Goal: Task Accomplishment & Management: Manage account settings

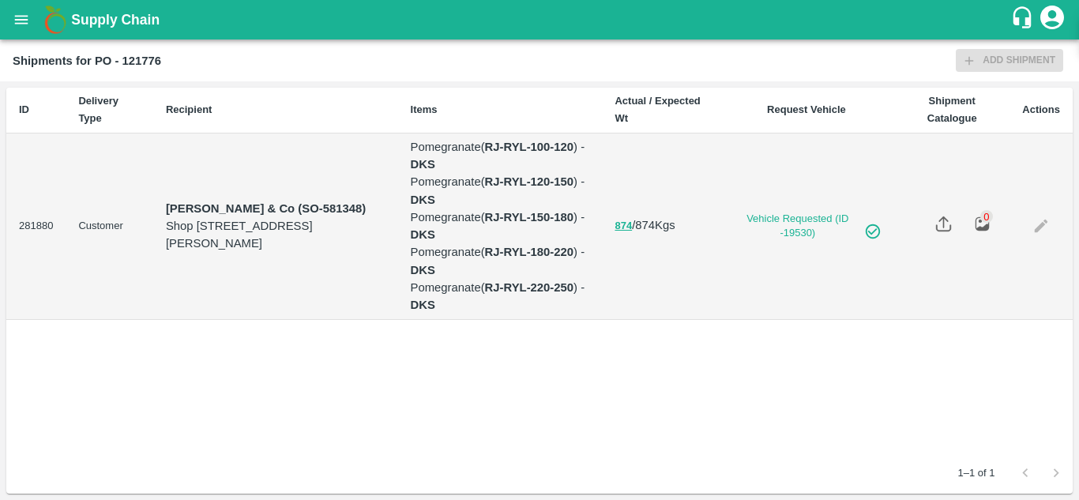
click at [74, 73] on div "Shipments for PO - 121776 Add Shipment" at bounding box center [539, 60] width 1079 height 42
click at [21, 24] on icon "open drawer" at bounding box center [21, 19] width 17 height 17
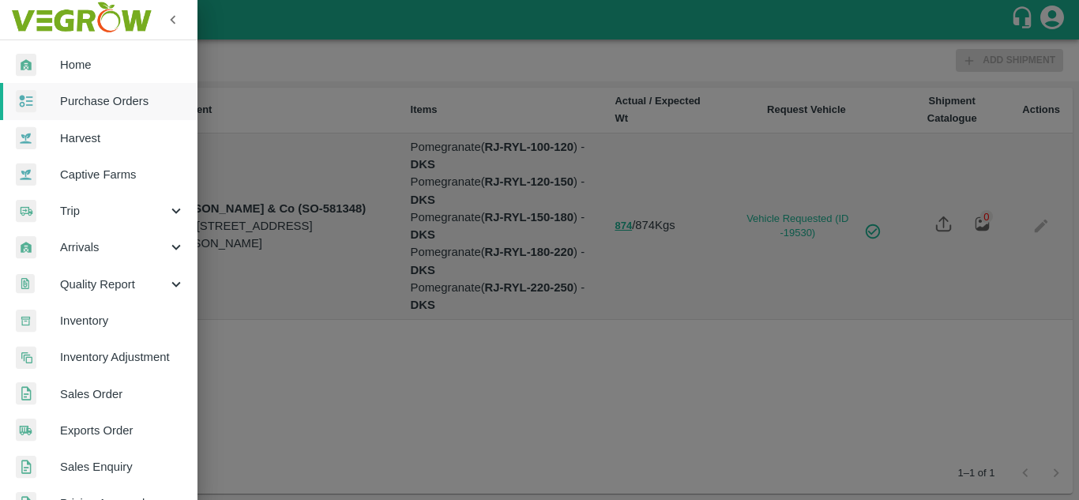
click at [104, 107] on span "Purchase Orders" at bounding box center [122, 100] width 125 height 17
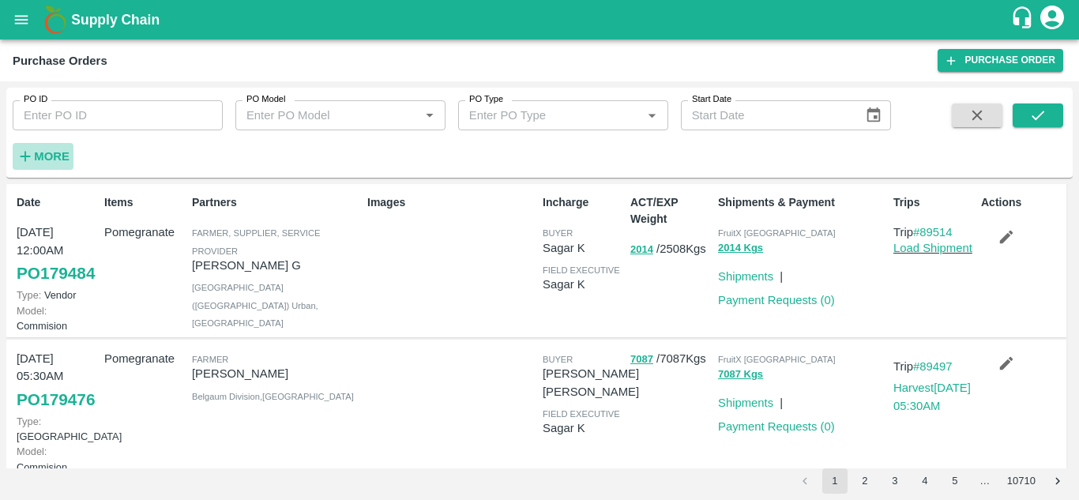
click at [62, 155] on strong "More" at bounding box center [52, 156] width 36 height 13
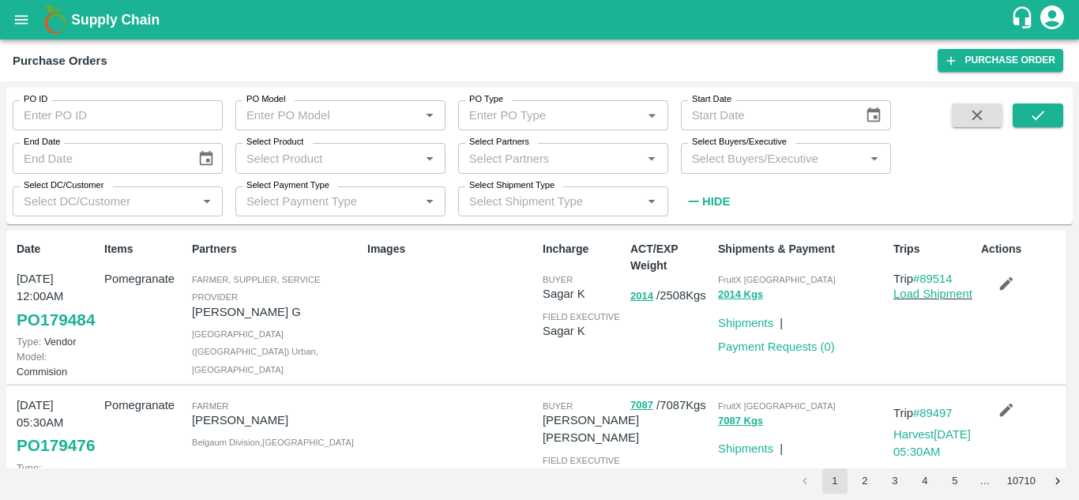
click at [746, 159] on input "Select Buyers/Executive" at bounding box center [772, 158] width 174 height 21
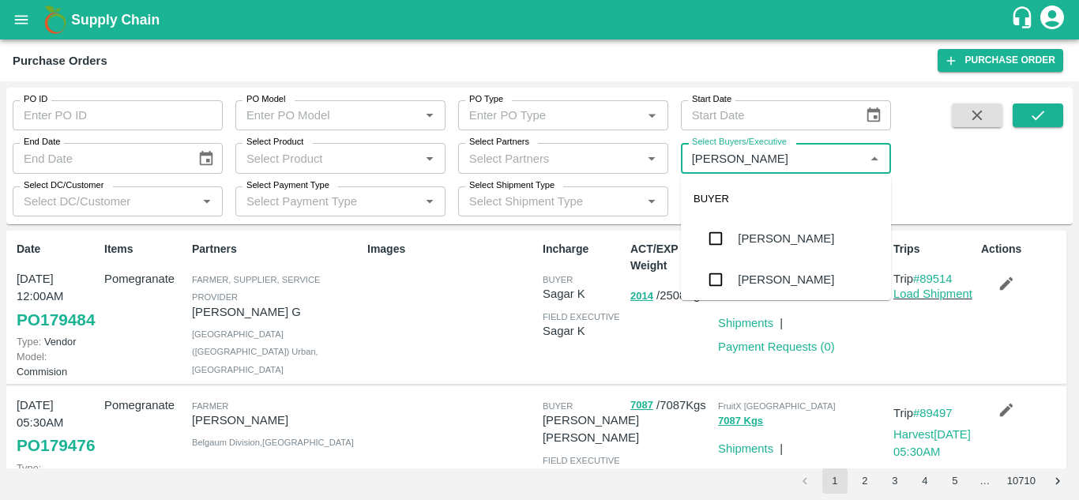
type input "Avinash"
click at [724, 274] on input "checkbox" at bounding box center [716, 280] width 32 height 32
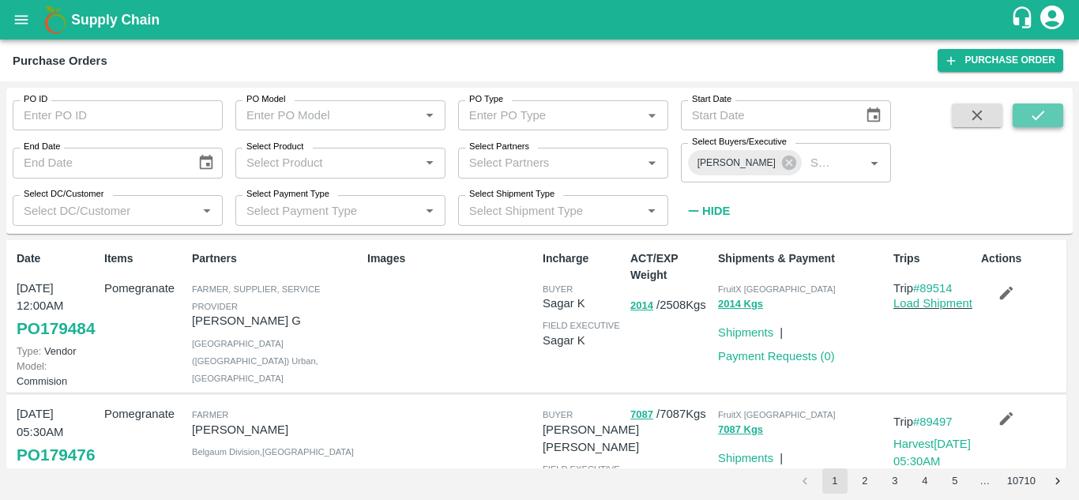
click at [1041, 119] on icon "submit" at bounding box center [1037, 115] width 17 height 17
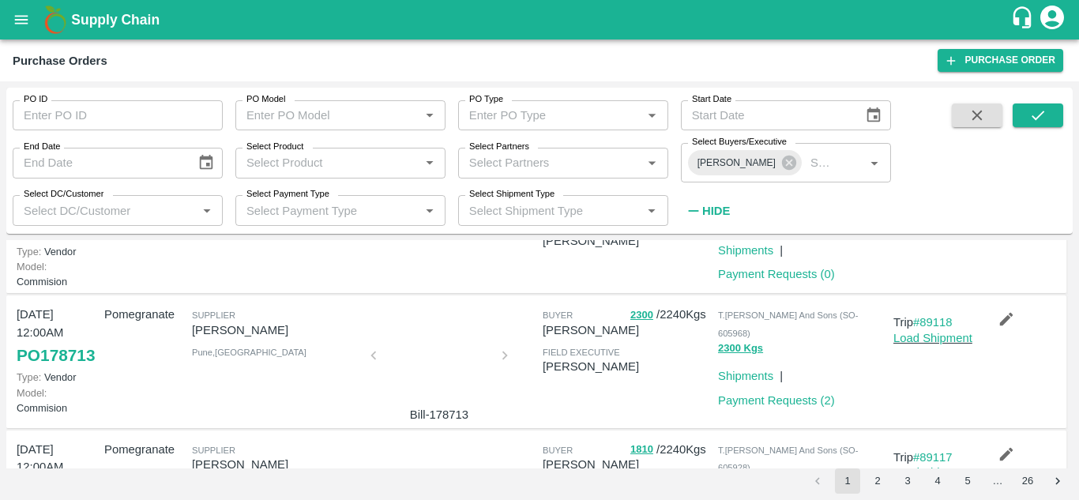
scroll to position [602, 0]
click at [33, 244] on link "PO 179182" at bounding box center [56, 230] width 78 height 28
click at [51, 244] on link "PO 179182" at bounding box center [56, 230] width 78 height 28
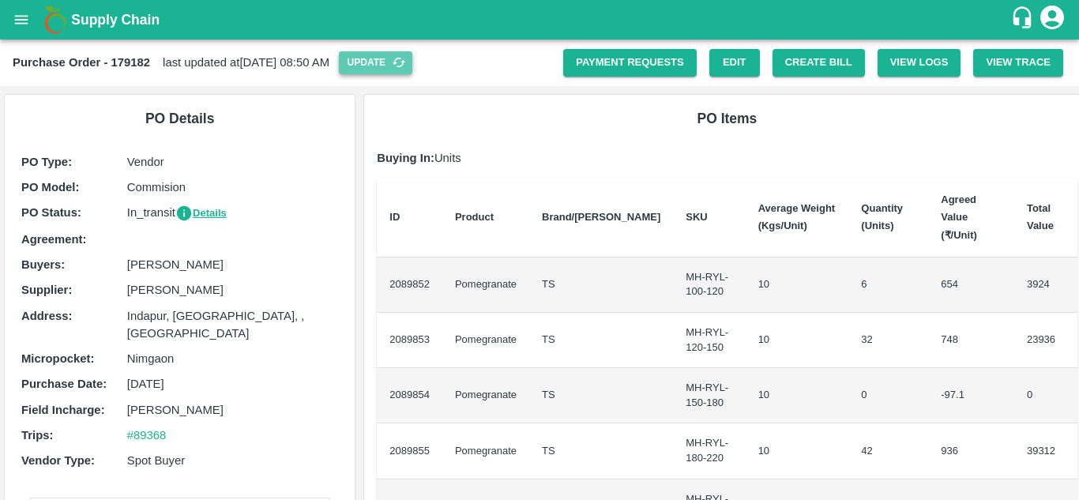
click at [412, 57] on button "Update" at bounding box center [375, 62] width 73 height 23
click at [832, 66] on button "Create Bill" at bounding box center [818, 63] width 92 height 28
click at [814, 53] on button "Create Bill" at bounding box center [818, 63] width 92 height 28
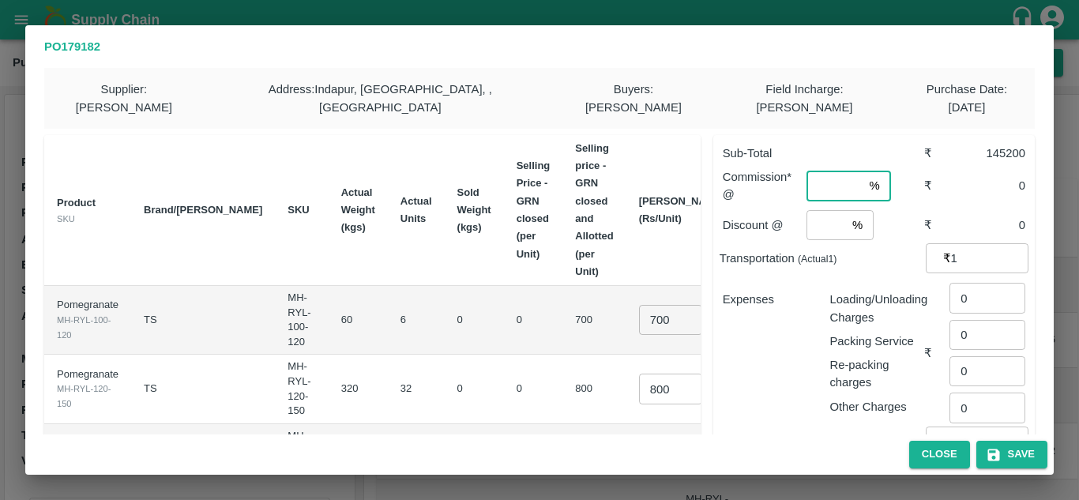
click at [822, 171] on input "number" at bounding box center [834, 186] width 56 height 30
type input "8"
type input "2"
click at [825, 284] on div "Loading/Unloading Charges" at bounding box center [873, 305] width 101 height 42
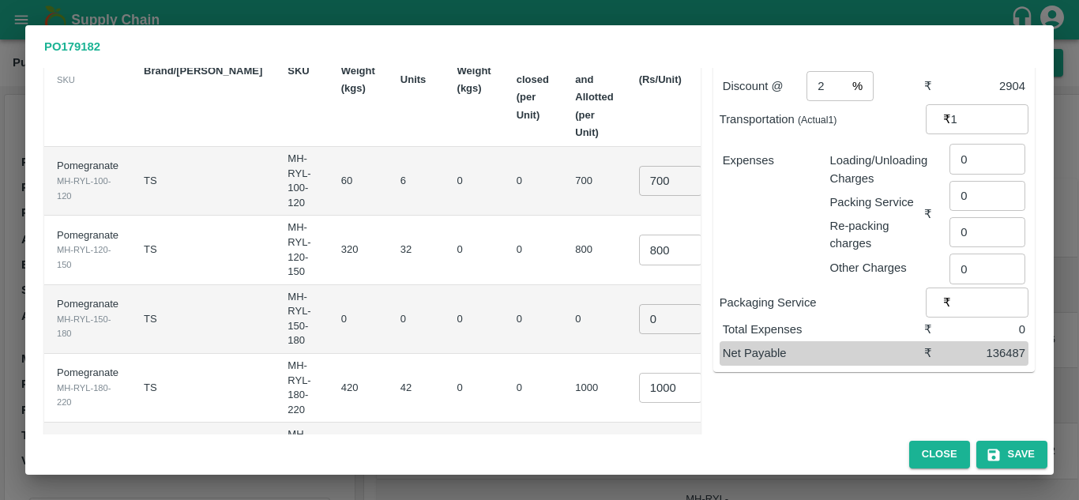
scroll to position [140, 0]
click at [639, 234] on input "800" at bounding box center [670, 249] width 63 height 30
type input "850"
click at [639, 306] on input "0" at bounding box center [670, 318] width 63 height 30
type input "0.1"
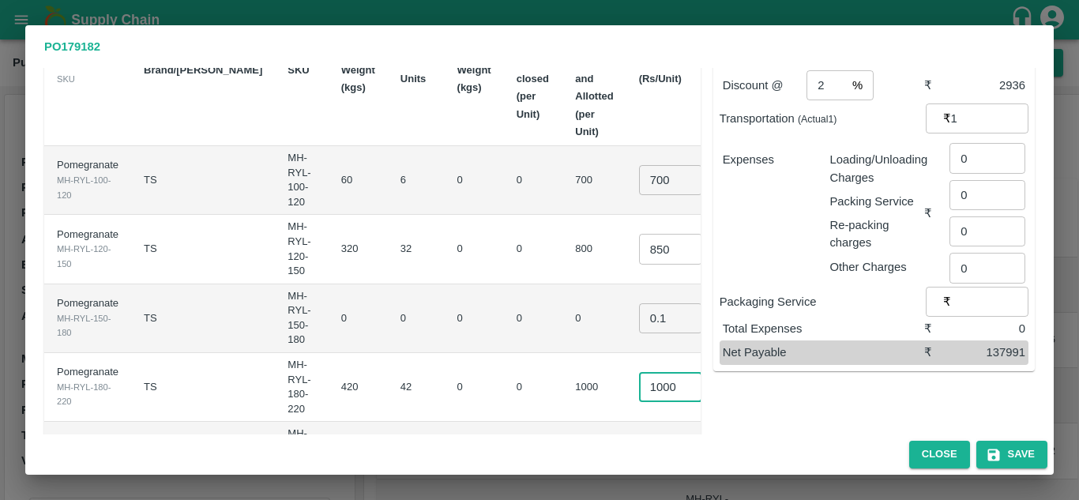
click at [639, 372] on input "1000" at bounding box center [670, 387] width 63 height 30
type input "1100"
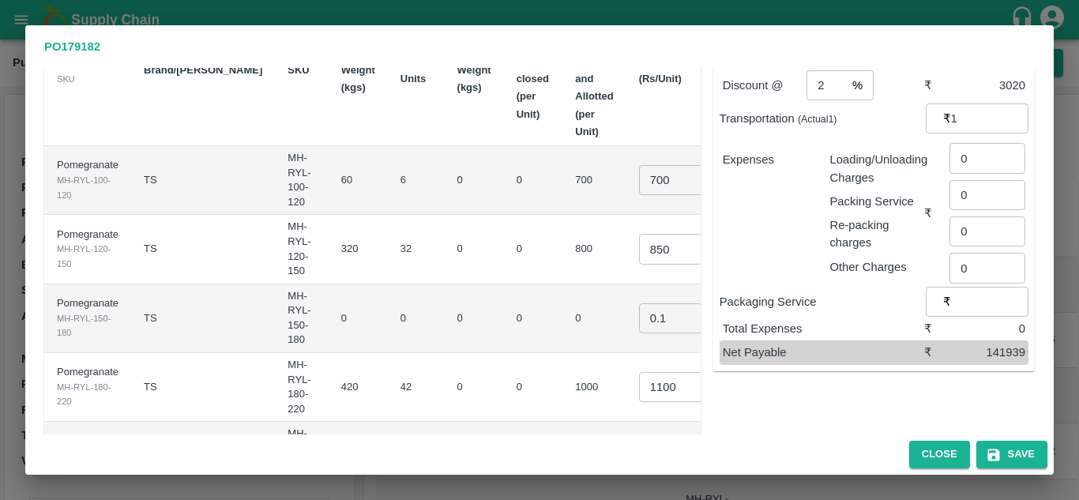
click at [562, 358] on td "1000" at bounding box center [593, 387] width 63 height 69
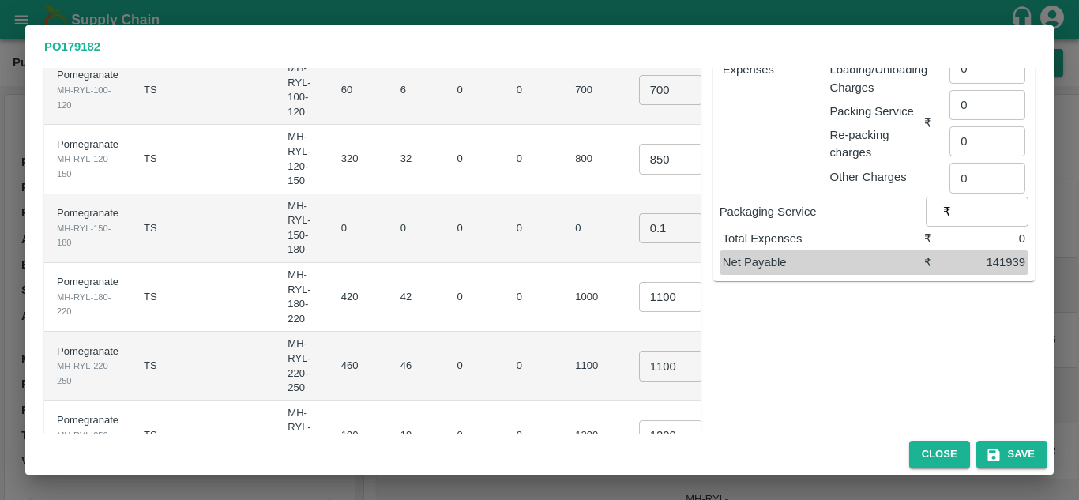
scroll to position [247, 0]
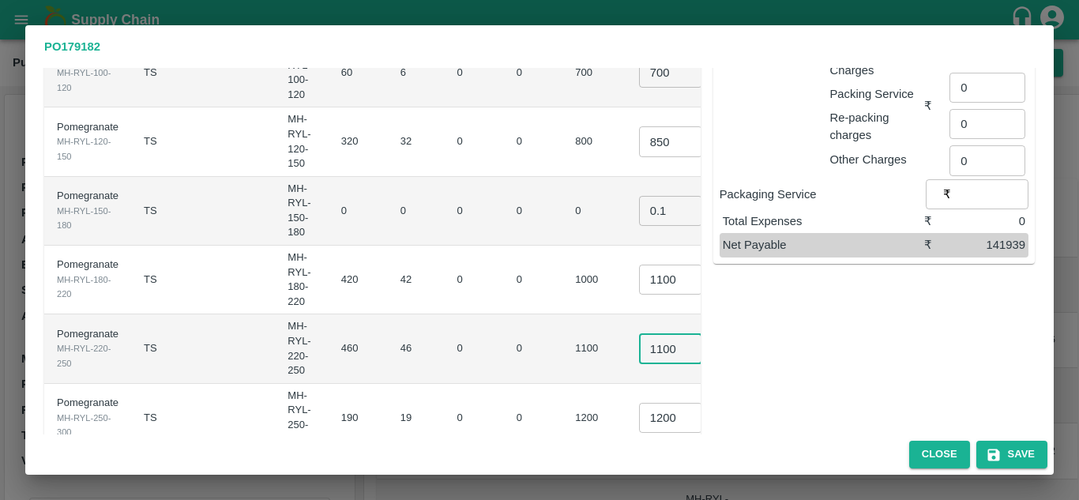
click at [639, 333] on input "1100" at bounding box center [670, 348] width 63 height 30
type input "1200"
click at [639, 403] on input "1200" at bounding box center [670, 418] width 63 height 30
type input "1400"
click at [504, 384] on td "0" at bounding box center [533, 418] width 59 height 69
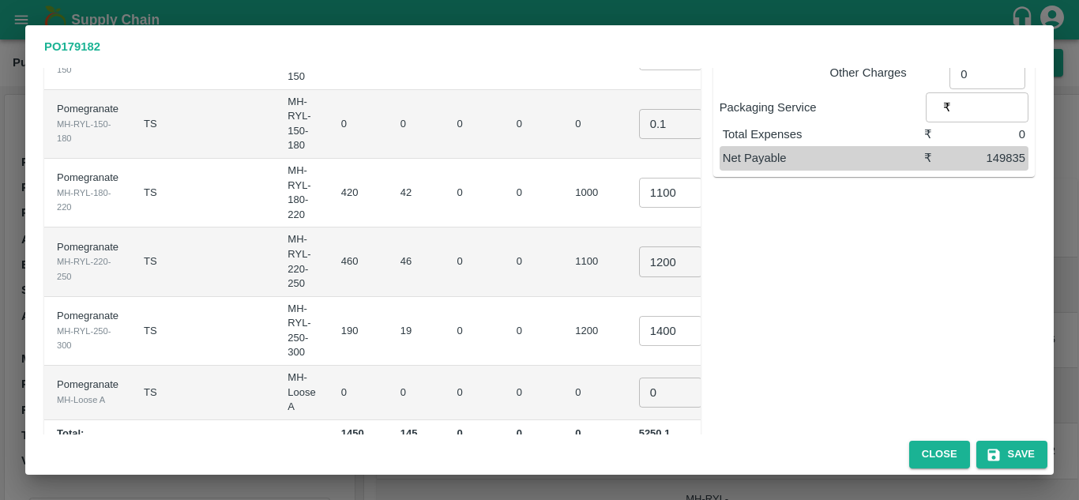
scroll to position [351, 0]
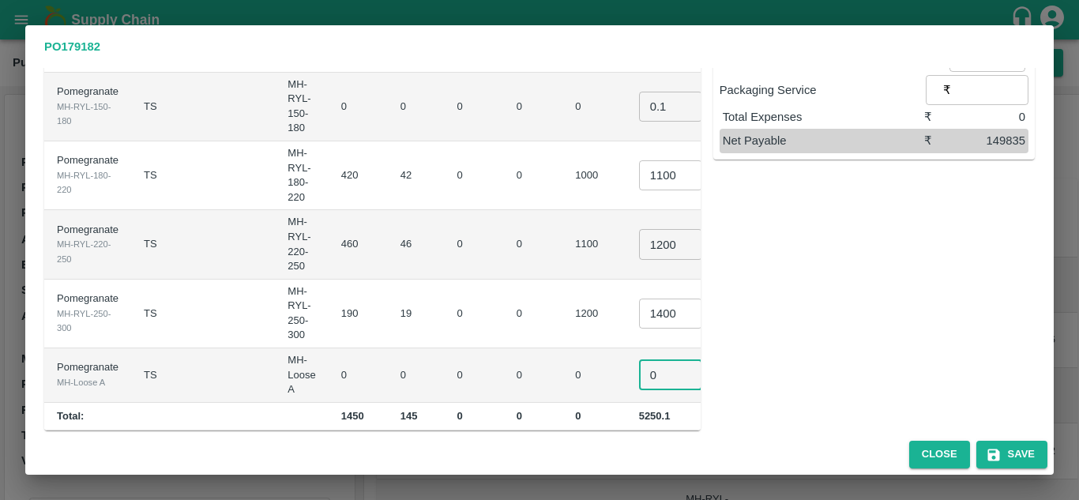
click at [639, 360] on input "0" at bounding box center [670, 375] width 63 height 30
type input "0.1"
click at [562, 299] on td "1200" at bounding box center [593, 314] width 63 height 69
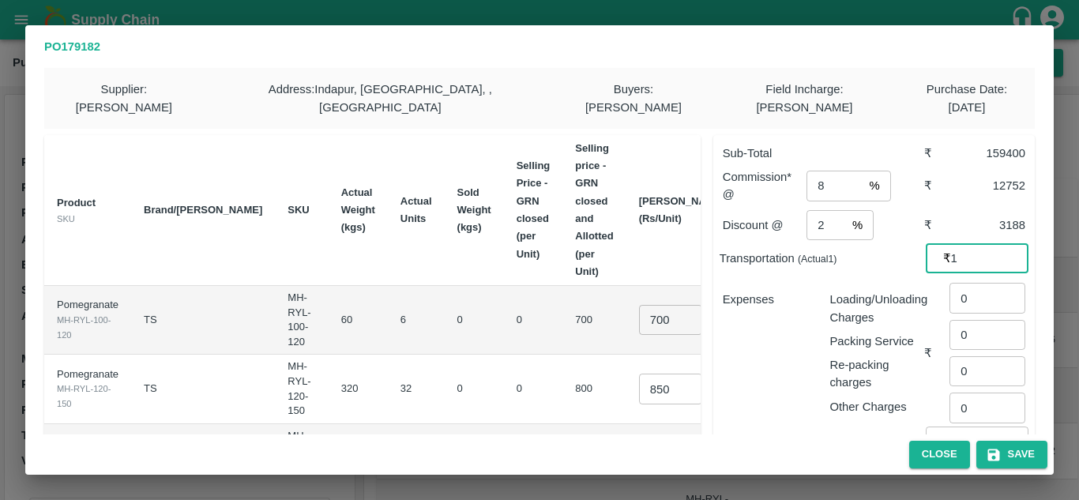
click at [964, 243] on input "1" at bounding box center [989, 258] width 77 height 30
type input "13920"
click at [819, 298] on div "Loading/Unloading Charges Packing Service Re-packing charges Other Charges" at bounding box center [869, 346] width 107 height 137
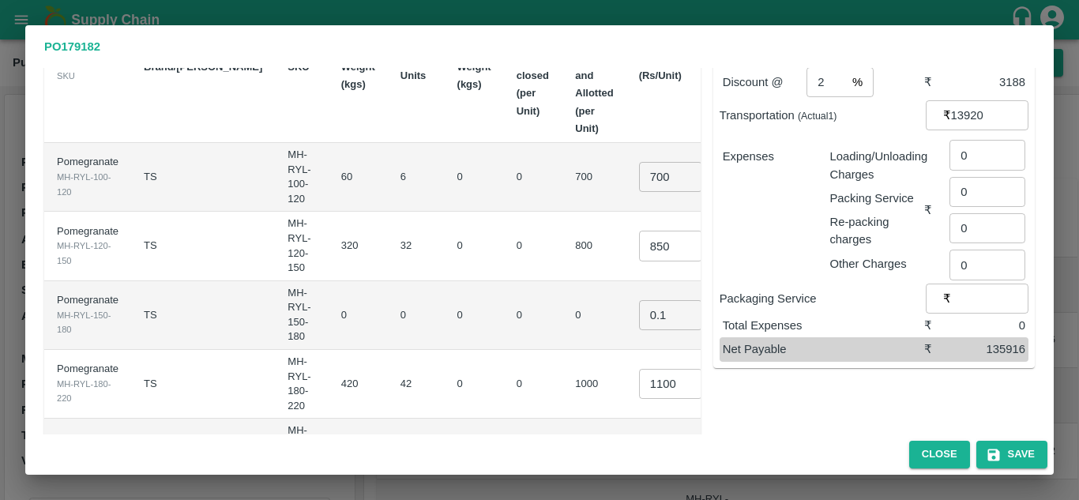
scroll to position [143, 0]
click at [974, 143] on input "0" at bounding box center [987, 155] width 76 height 30
type input "435"
click at [790, 245] on div "Expenses" at bounding box center [763, 203] width 107 height 137
click at [1004, 455] on button "Save" at bounding box center [1011, 455] width 71 height 28
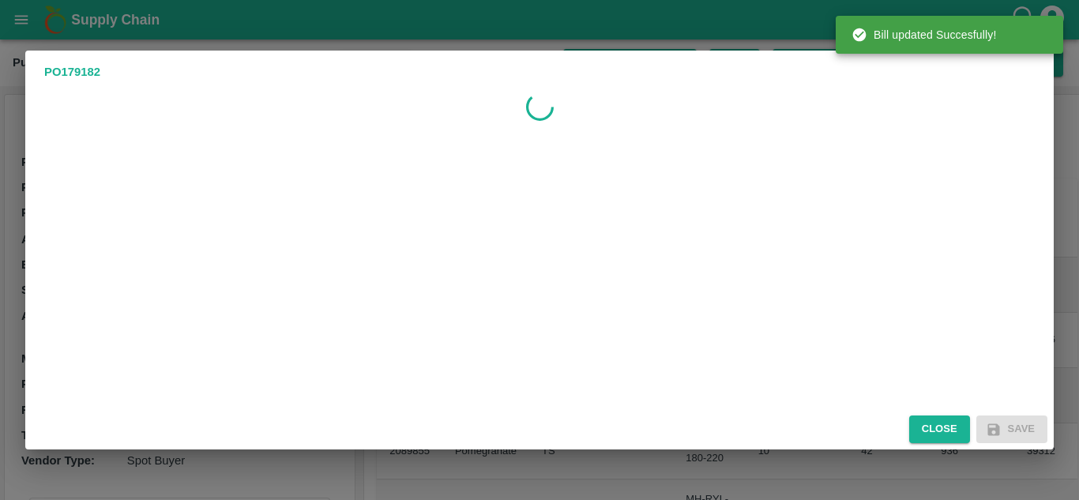
scroll to position [0, 0]
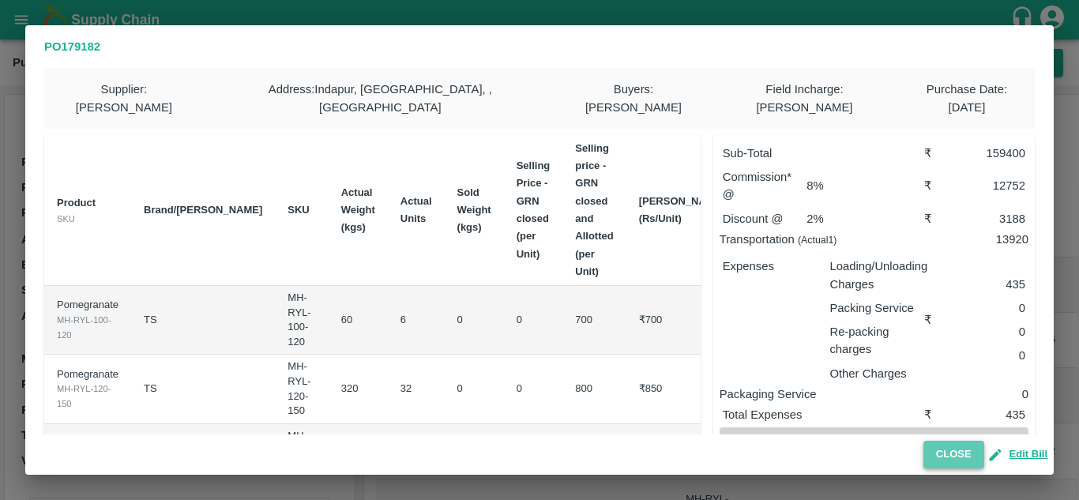
click at [944, 452] on button "Close" at bounding box center [953, 455] width 61 height 28
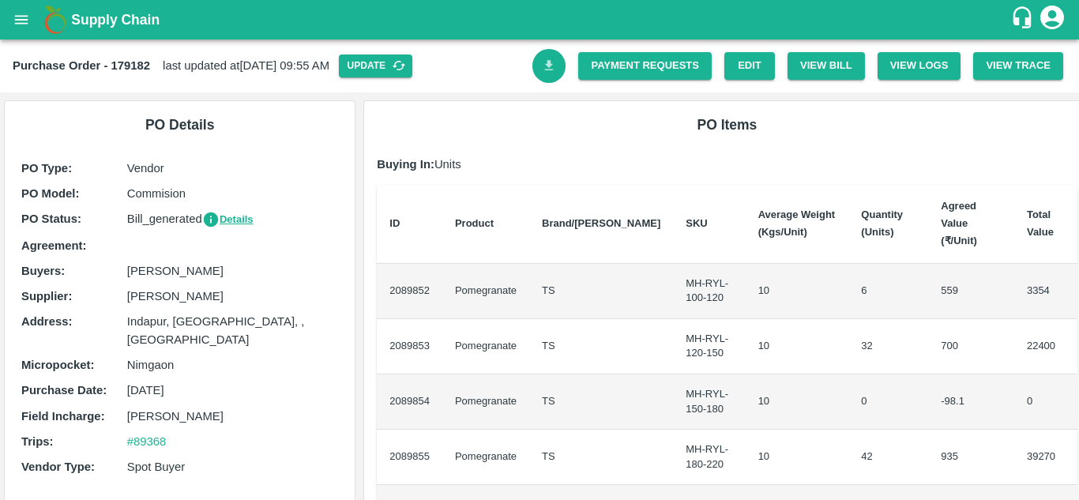
click at [550, 62] on icon "Download Bill" at bounding box center [549, 65] width 15 height 15
click at [628, 66] on link "Payment Requests" at bounding box center [644, 66] width 133 height 28
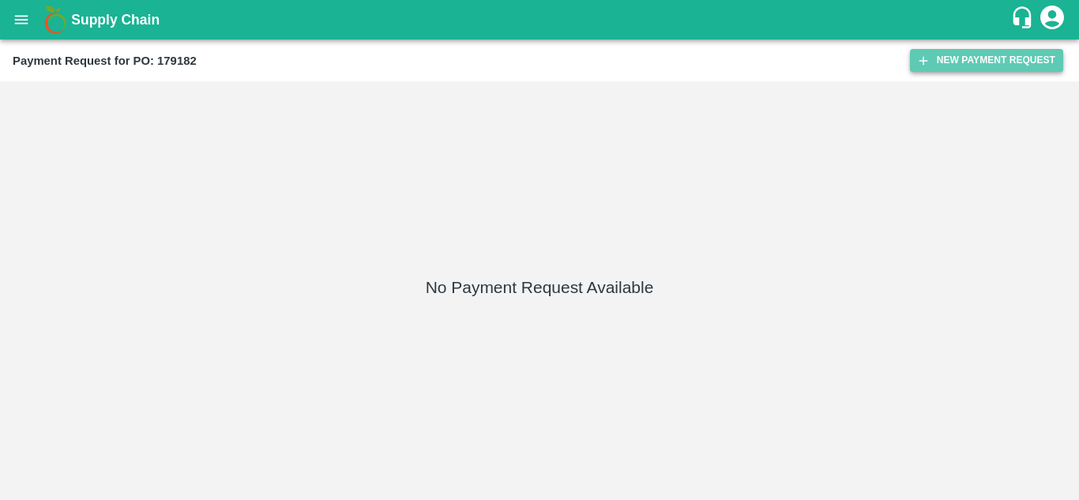
click at [962, 64] on button "New Payment Request" at bounding box center [986, 60] width 153 height 23
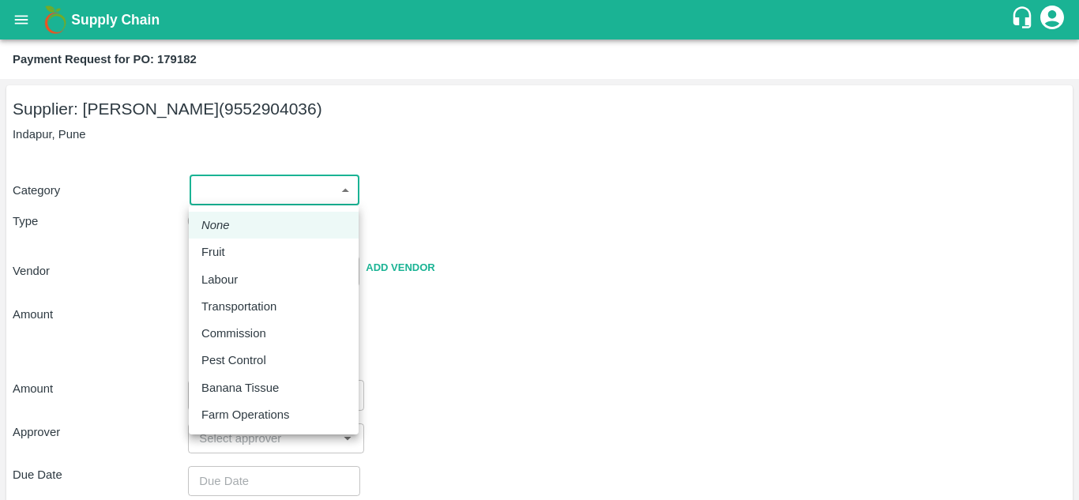
click at [262, 190] on body "Supply Chain Payment Request for PO: 179182 Supplier: SHIVAJI RAJARAM AVACHAR (…" at bounding box center [539, 250] width 1079 height 500
click at [223, 244] on p "Fruit" at bounding box center [213, 251] width 24 height 17
type input "1"
type input "SHIVAJI RAJARAM AVACHAR - 9552904036(Supplier)"
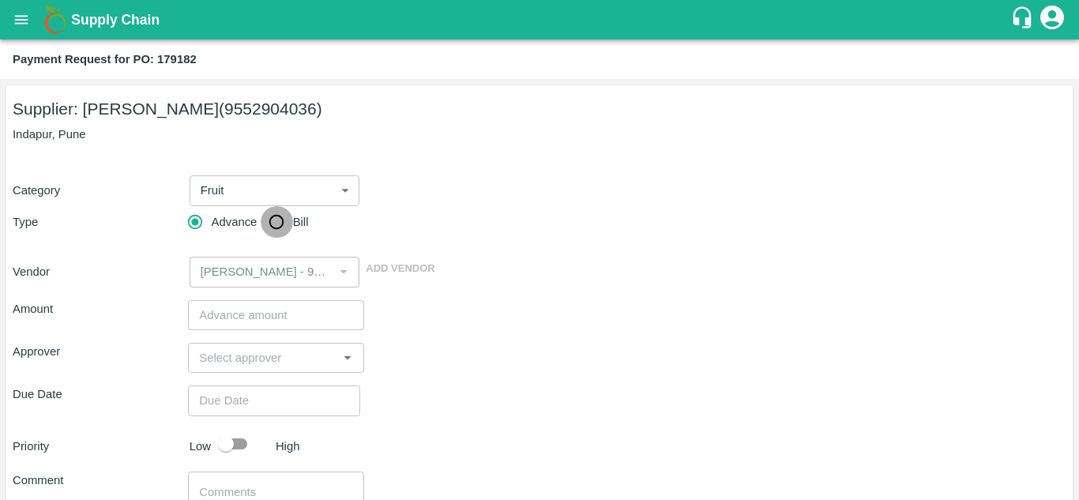
click at [270, 223] on input "Bill" at bounding box center [277, 222] width 32 height 32
radio input "true"
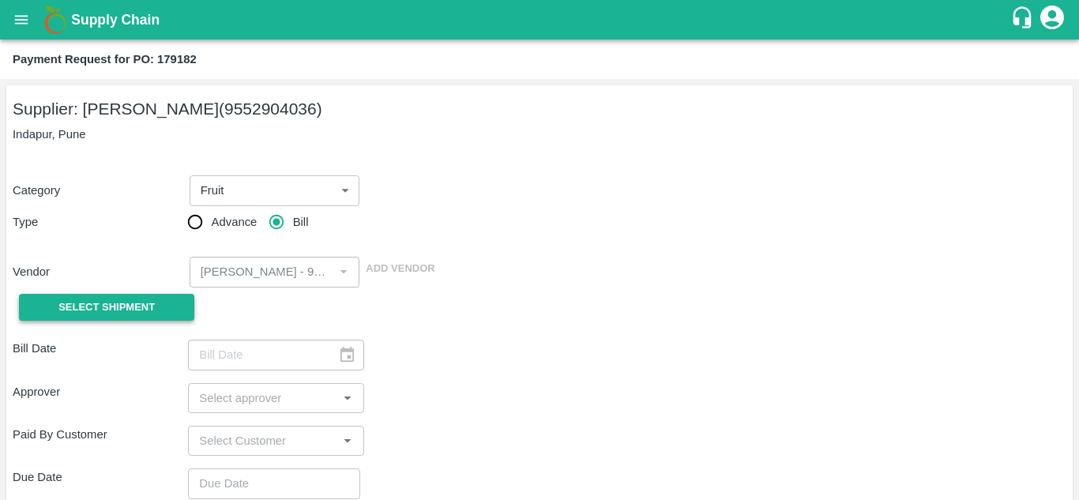
click at [145, 310] on span "Select Shipment" at bounding box center [106, 307] width 96 height 18
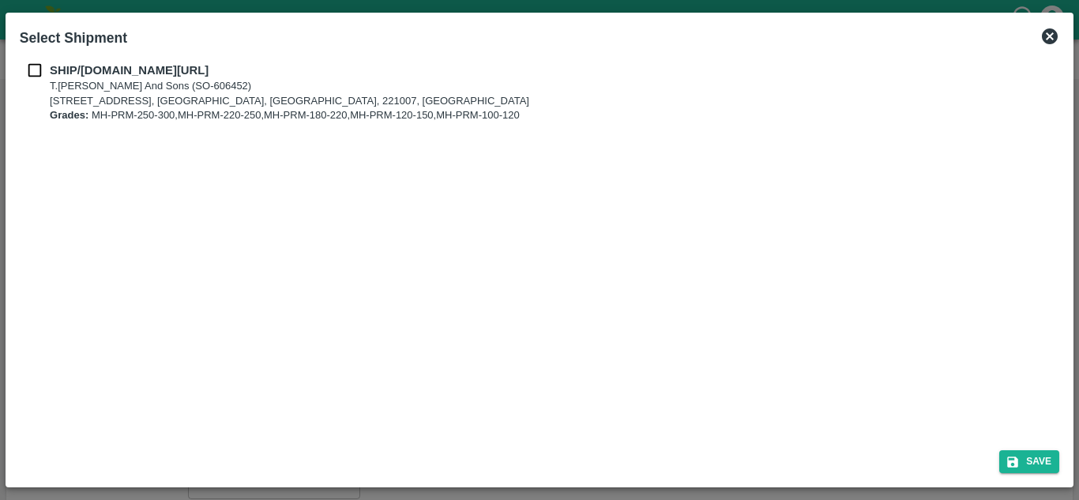
click at [29, 77] on input "checkbox" at bounding box center [35, 70] width 30 height 17
checkbox input "true"
click at [1036, 457] on button "Save" at bounding box center [1029, 461] width 60 height 23
type input "02/10/2025"
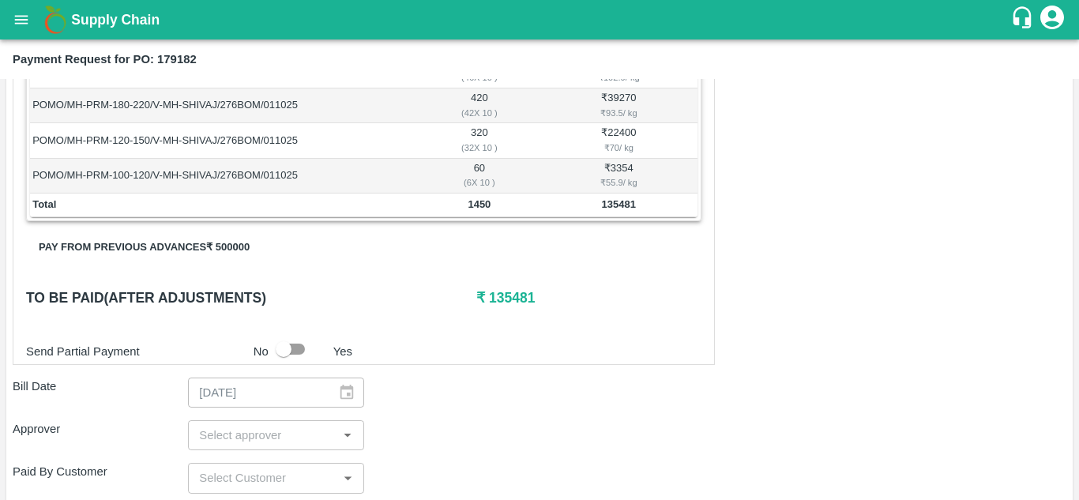
scroll to position [358, 0]
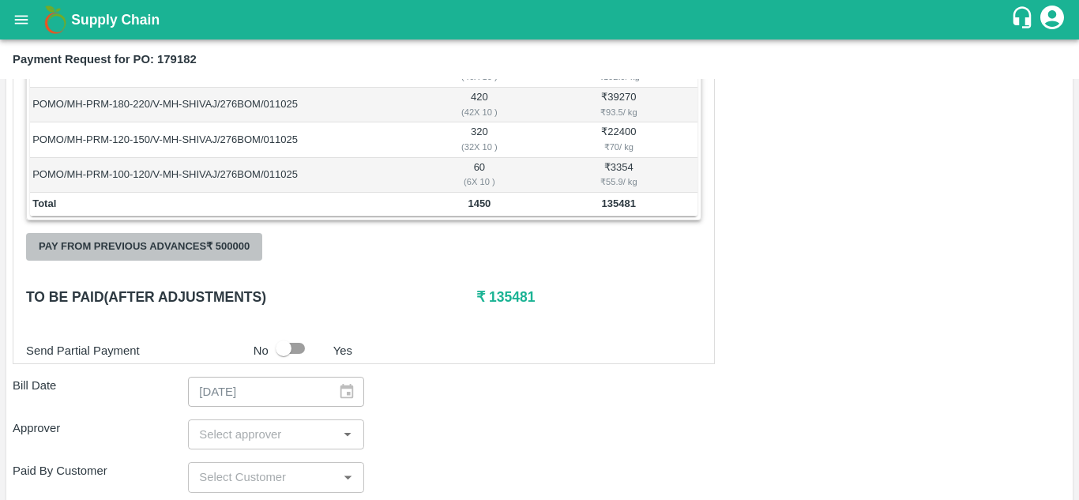
click at [156, 251] on button "Pay from previous advances ₹ 500000" at bounding box center [144, 247] width 236 height 28
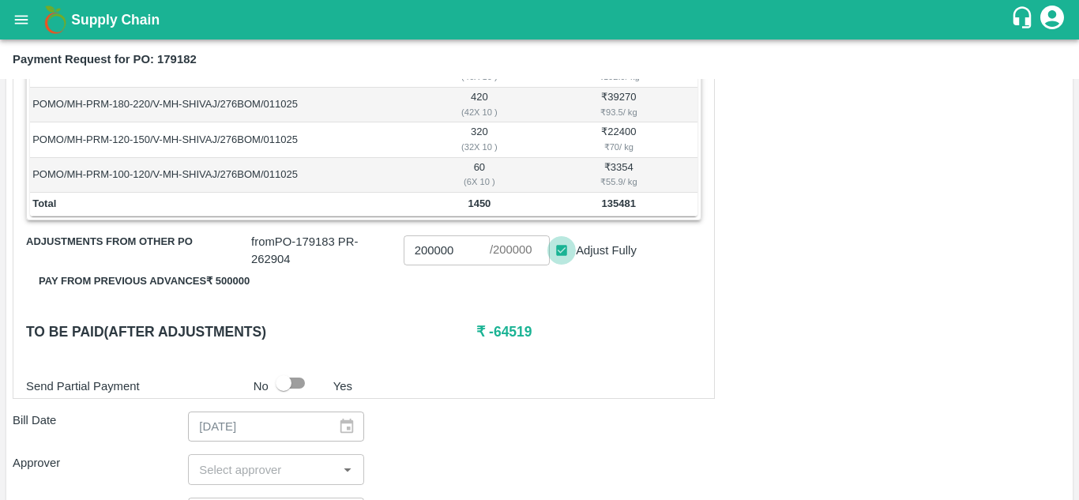
click at [561, 249] on input "Adjust Fully" at bounding box center [561, 250] width 29 height 29
checkbox input "false"
type input "0"
click at [441, 249] on input "0" at bounding box center [446, 250] width 86 height 30
type input "100000"
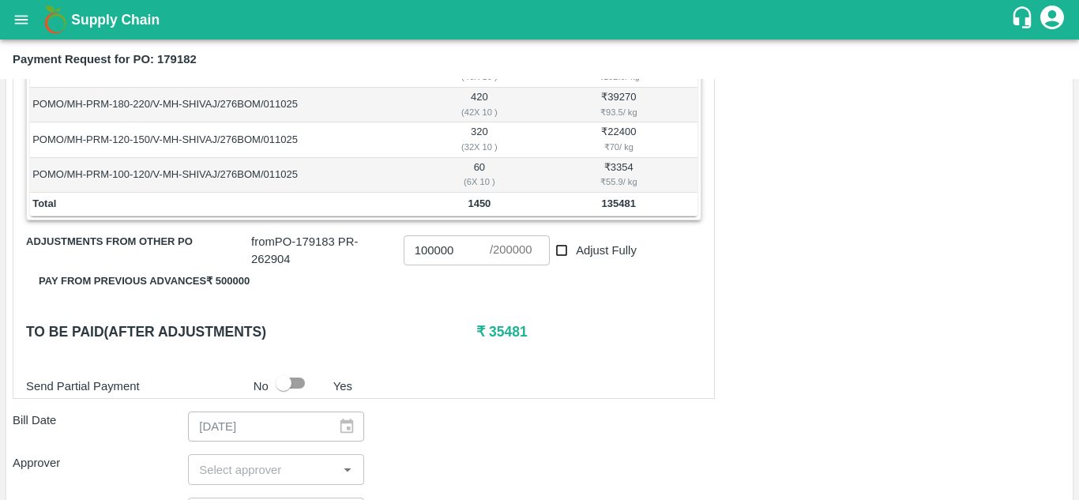
click at [439, 279] on div "Shipment - SHIP/T.KI/367985 Lots (Labels) Weight (Kgs) Total Price (₹) POMO/MH-…" at bounding box center [364, 183] width 702 height 430
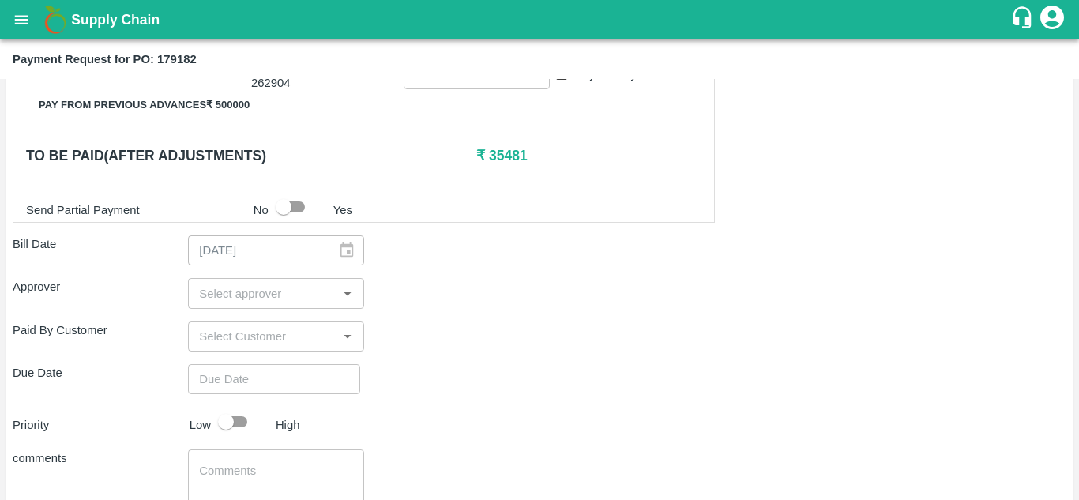
scroll to position [535, 0]
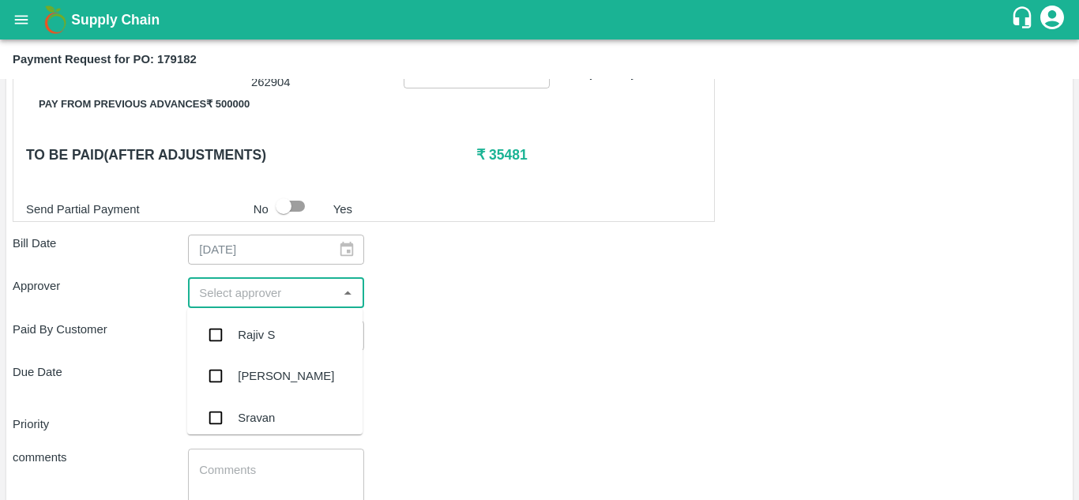
click at [276, 292] on input "input" at bounding box center [263, 292] width 140 height 21
type input "Muk"
click at [212, 334] on input "checkbox" at bounding box center [216, 335] width 32 height 32
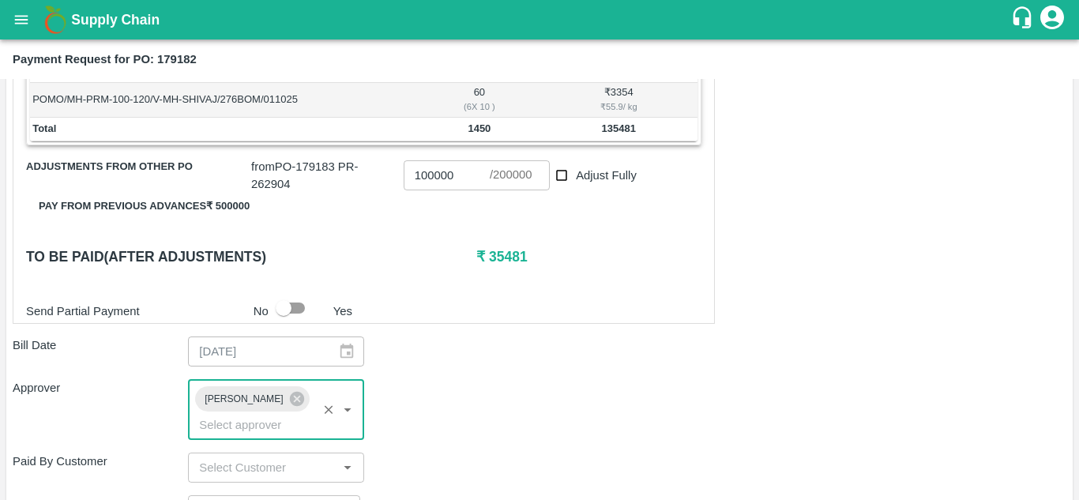
scroll to position [425, 0]
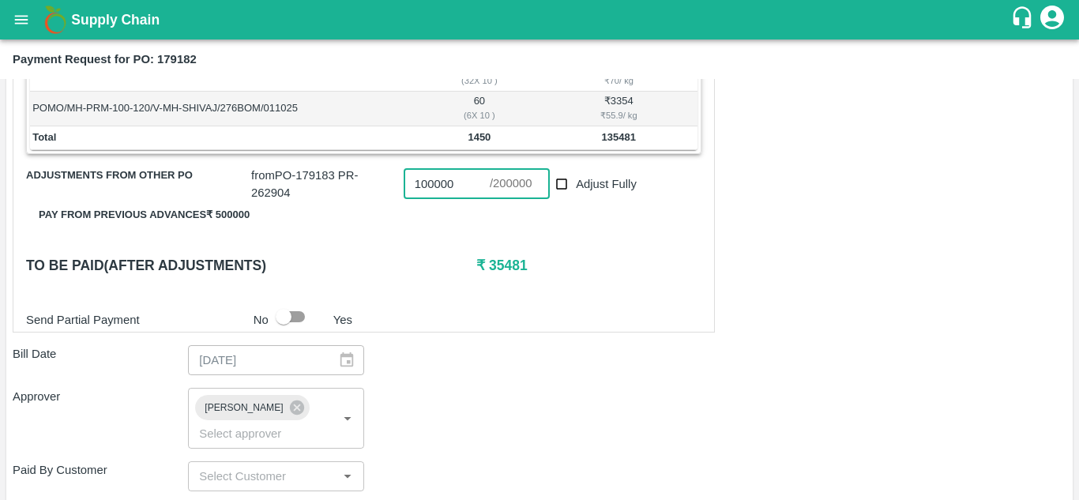
click at [456, 187] on input "100000" at bounding box center [446, 184] width 86 height 30
type input "1"
drag, startPoint x: 601, startPoint y: 136, endPoint x: 636, endPoint y: 137, distance: 35.5
click at [636, 137] on td "135481" at bounding box center [618, 138] width 158 height 24
copy b "135481"
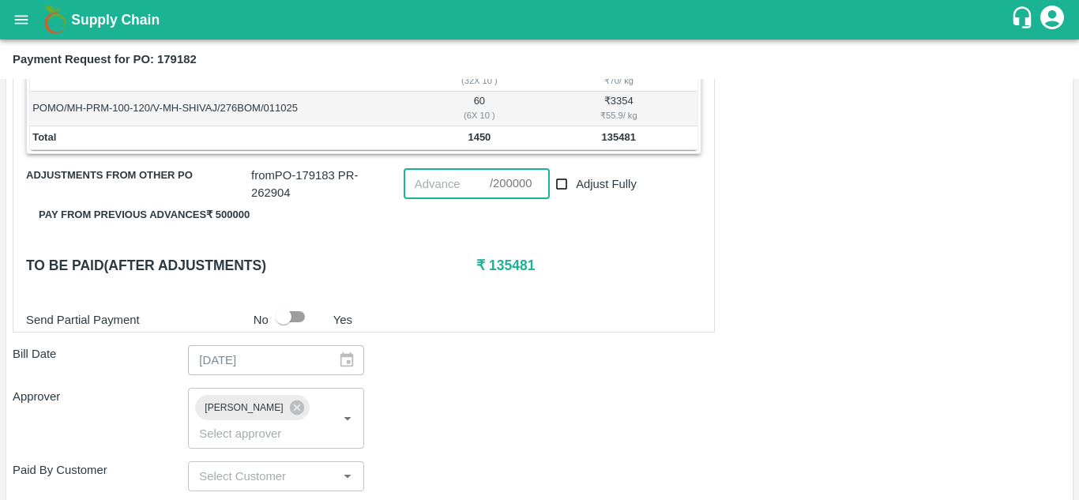
click at [422, 190] on input "number" at bounding box center [446, 184] width 86 height 30
paste input "135481"
type input "135480"
click at [440, 231] on div "Shipment - SHIP/T.KI/367985 Lots (Labels) Weight (Kgs) Total Price (₹) POMO/MH-…" at bounding box center [364, 117] width 702 height 430
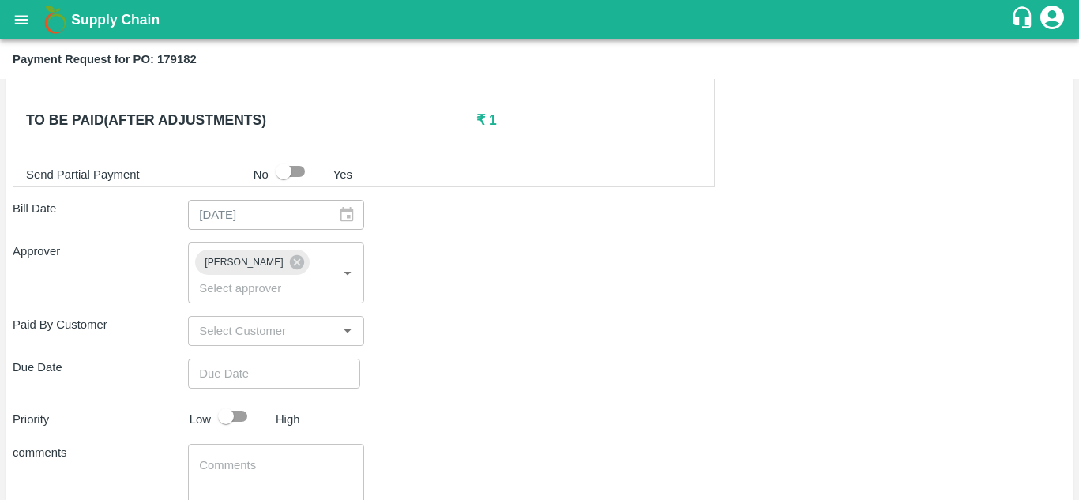
scroll to position [673, 0]
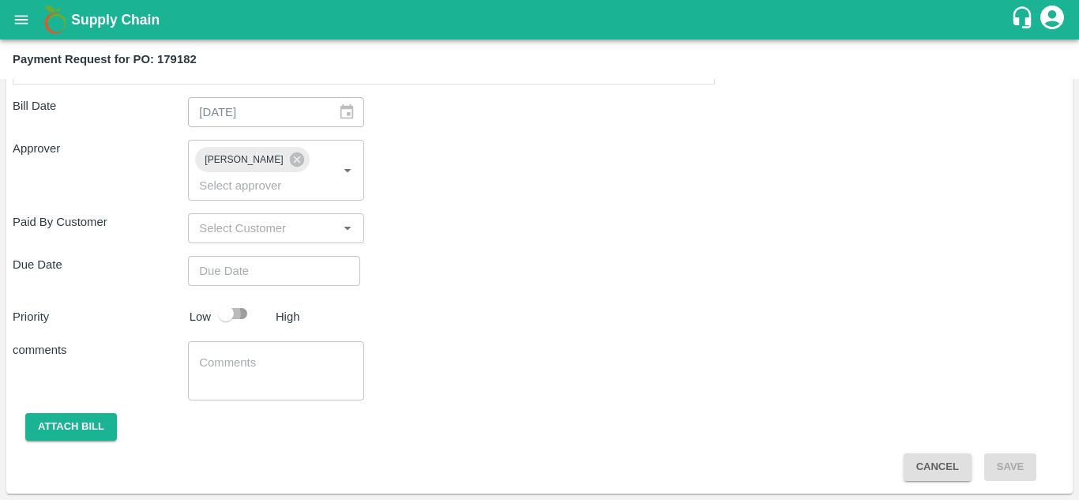
click at [230, 320] on input "checkbox" at bounding box center [226, 313] width 90 height 30
checkbox input "true"
click at [54, 431] on button "Attach bill" at bounding box center [71, 427] width 92 height 28
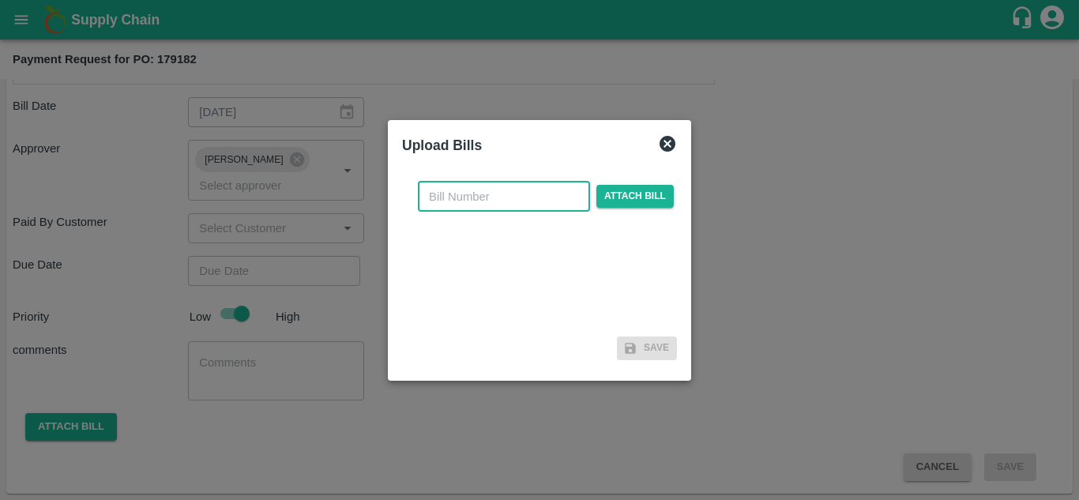
click at [458, 190] on input "text" at bounding box center [504, 197] width 172 height 30
type input "179182"
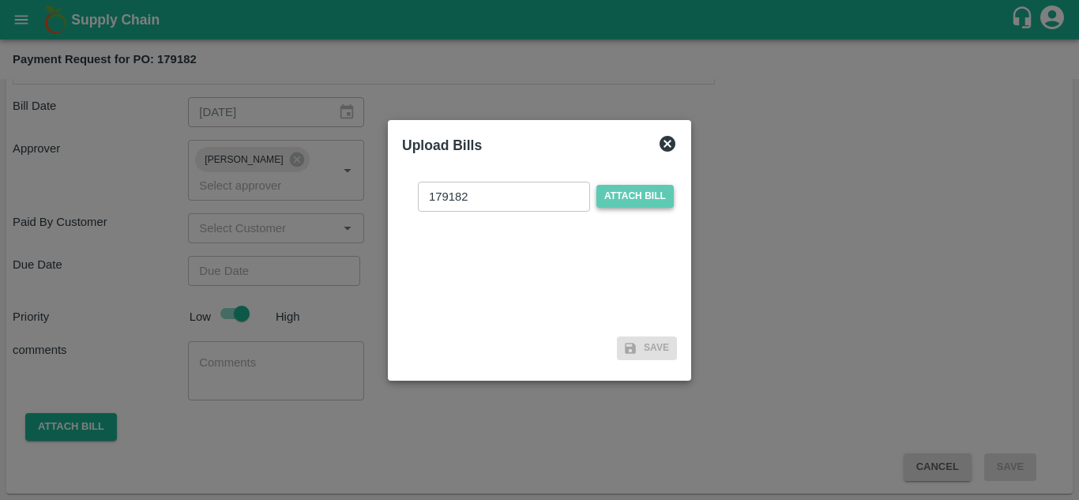
click at [637, 199] on span "Attach bill" at bounding box center [634, 196] width 77 height 23
click at [0, 0] on input "Attach bill" at bounding box center [0, 0] width 0 height 0
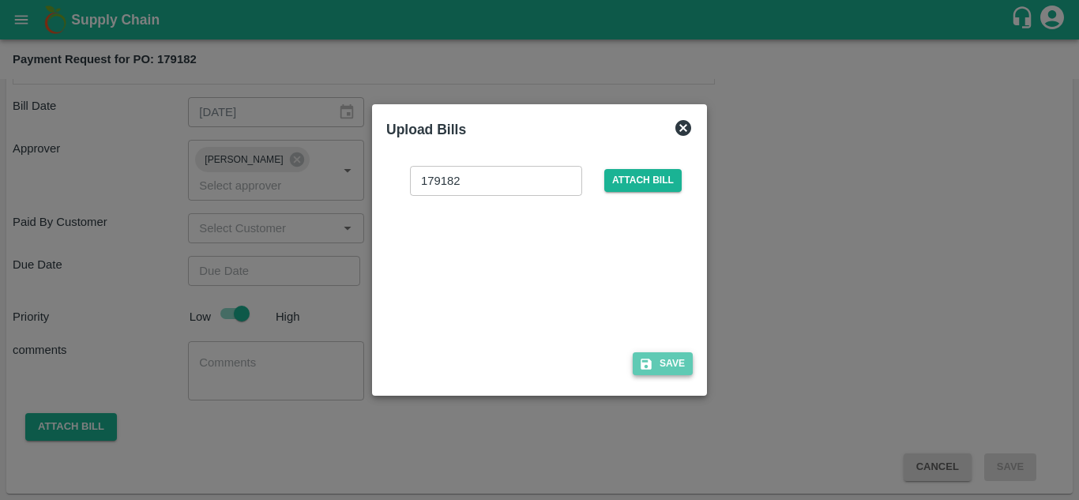
click at [652, 362] on icon "button" at bounding box center [646, 364] width 14 height 14
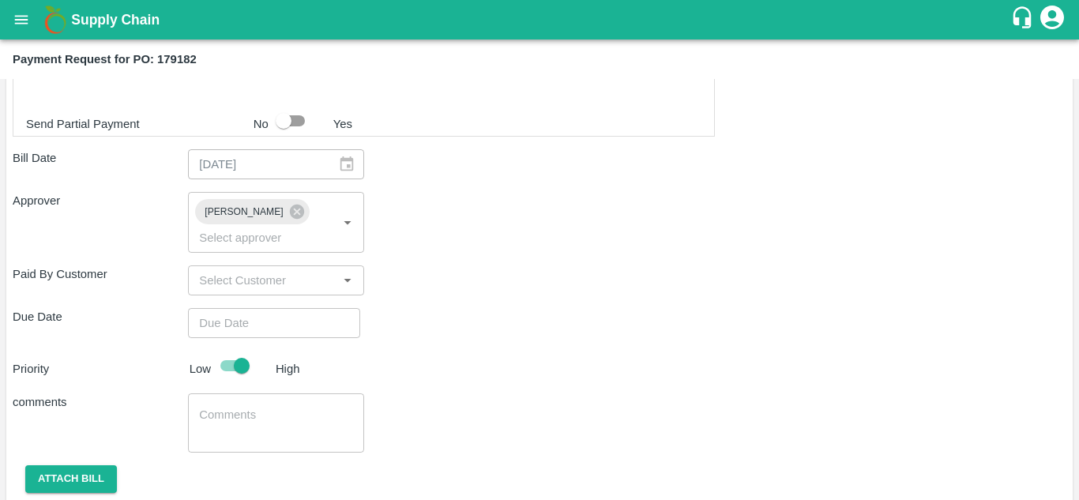
scroll to position [620, 0]
type input "DD/MM/YYYY hh:mm aa"
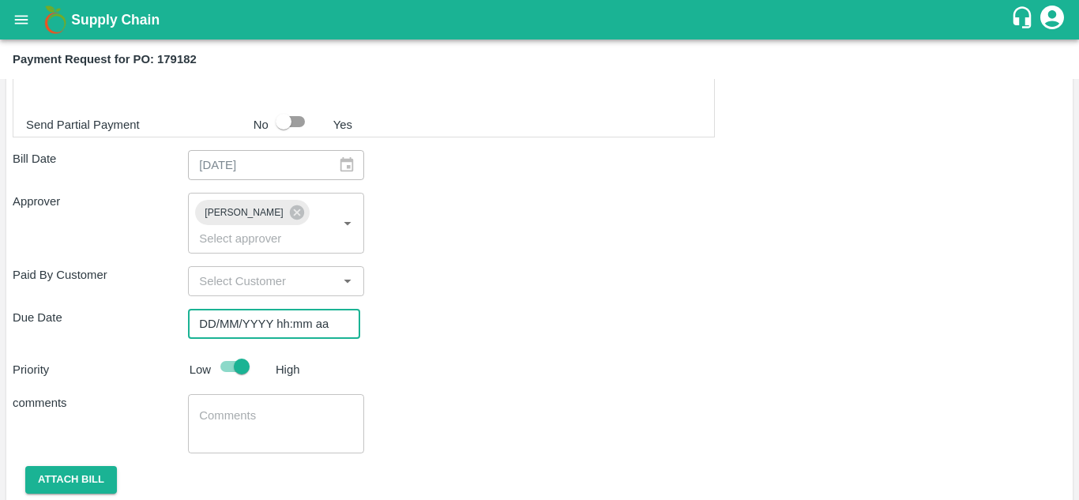
click at [234, 323] on input "DD/MM/YYYY hh:mm aa" at bounding box center [268, 324] width 161 height 30
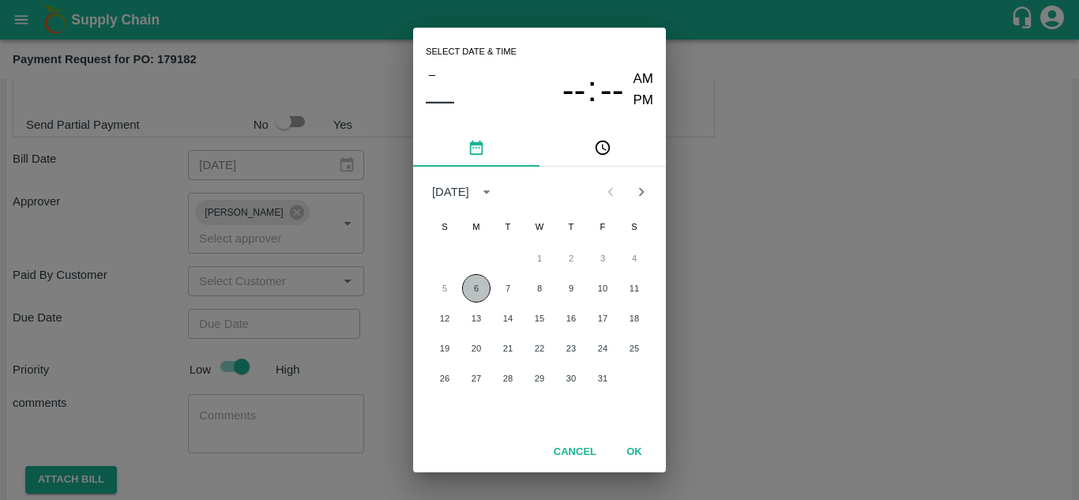
click at [471, 282] on button "6" at bounding box center [476, 288] width 28 height 28
type input "06/10/2025 12:00 AM"
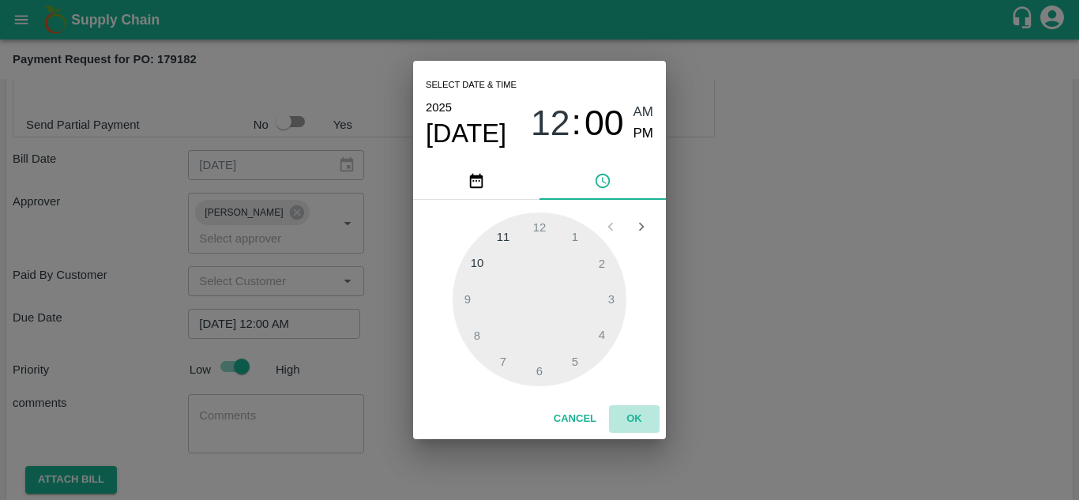
click at [633, 422] on button "OK" at bounding box center [634, 419] width 51 height 28
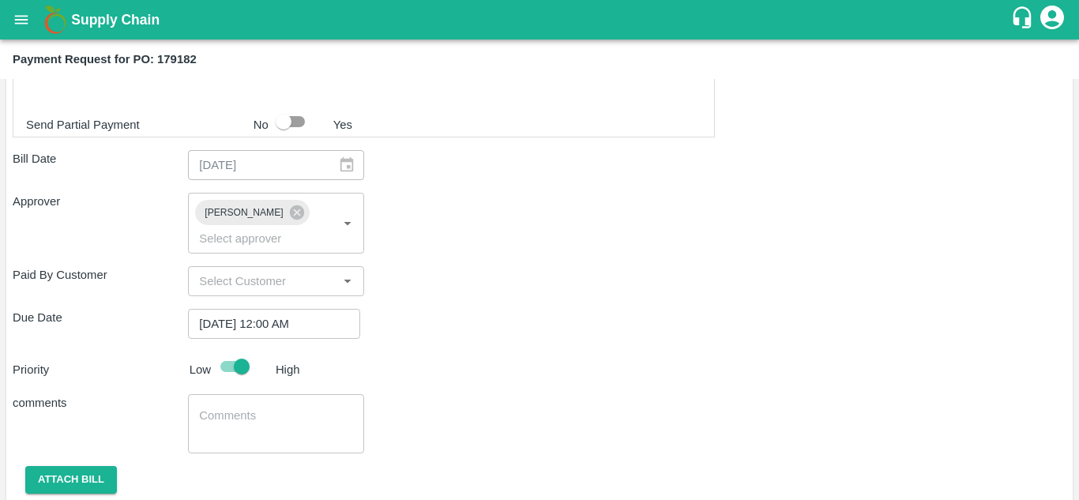
click at [633, 422] on div "comments x ​" at bounding box center [539, 423] width 1053 height 59
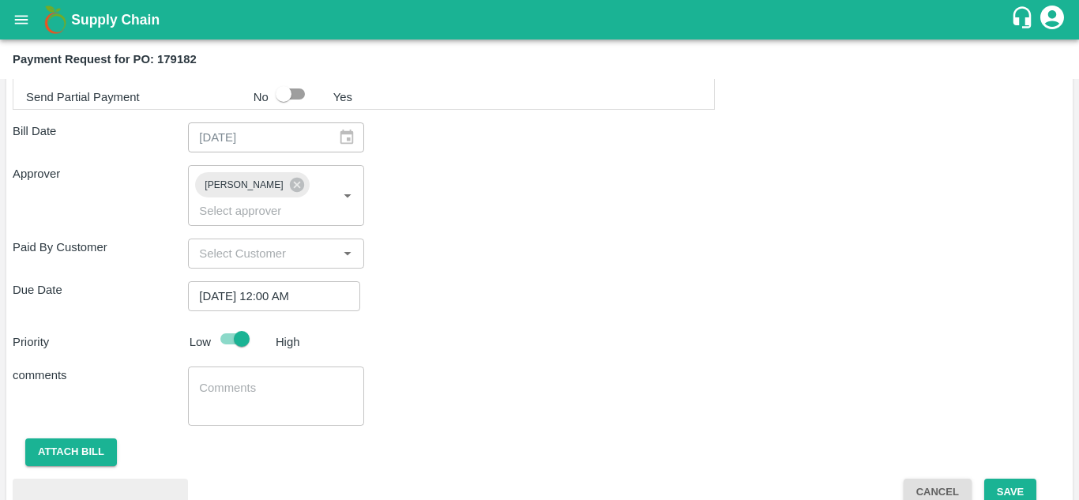
scroll to position [756, 0]
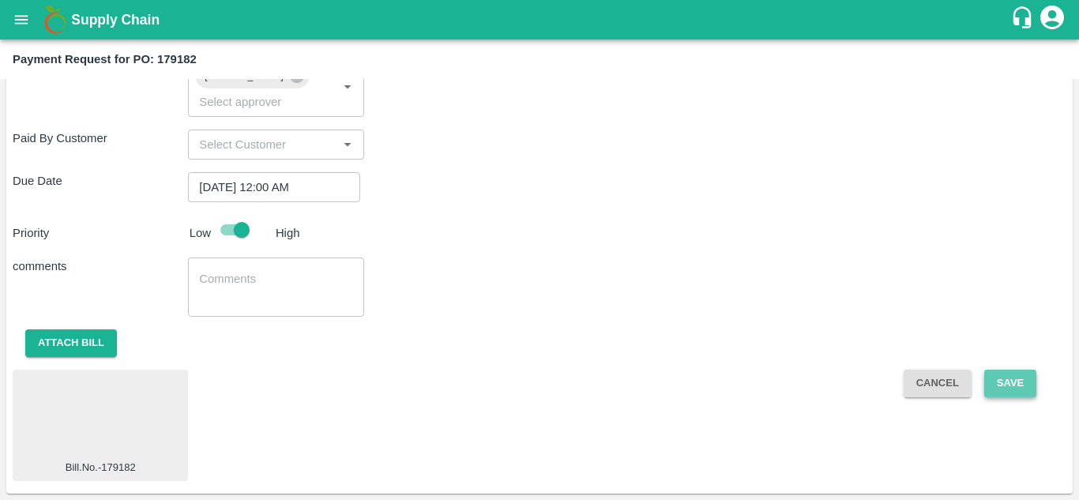
click at [998, 385] on button "Save" at bounding box center [1010, 384] width 52 height 28
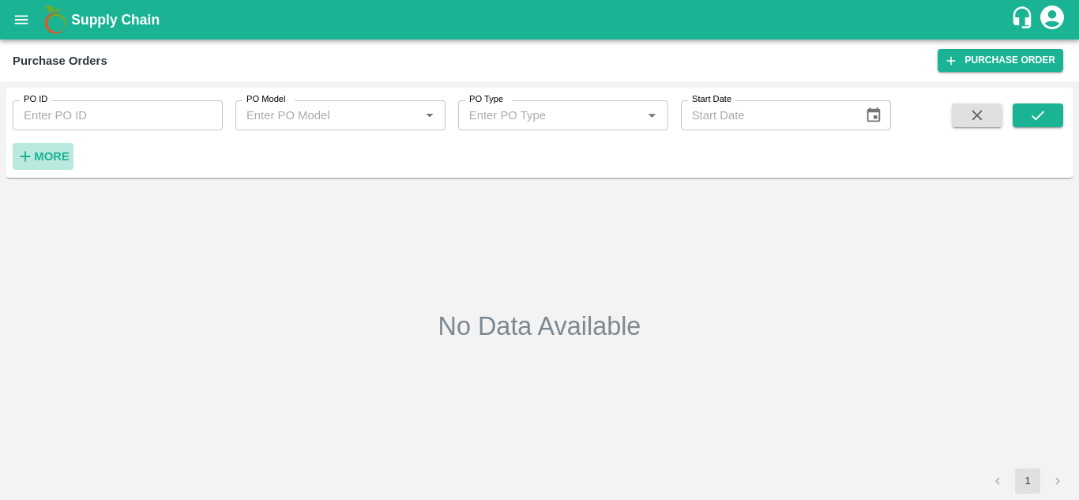
click at [48, 157] on strong "More" at bounding box center [52, 156] width 36 height 13
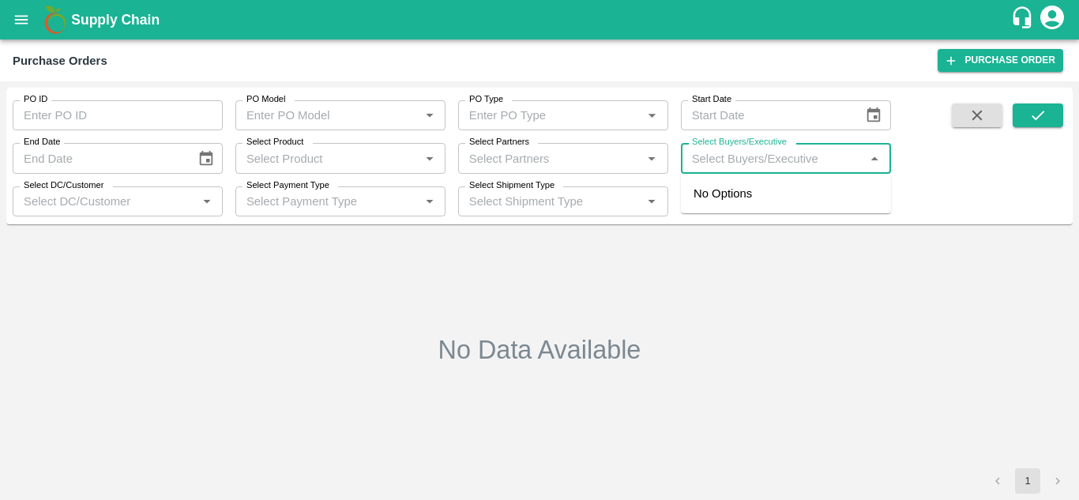
click at [738, 162] on input "Select Buyers/Executive" at bounding box center [772, 158] width 174 height 21
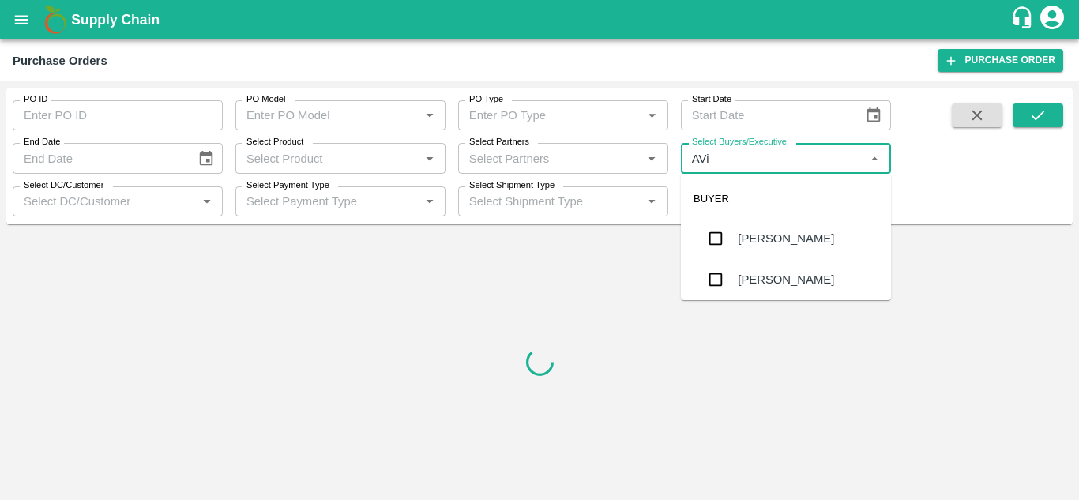
type input "AVin"
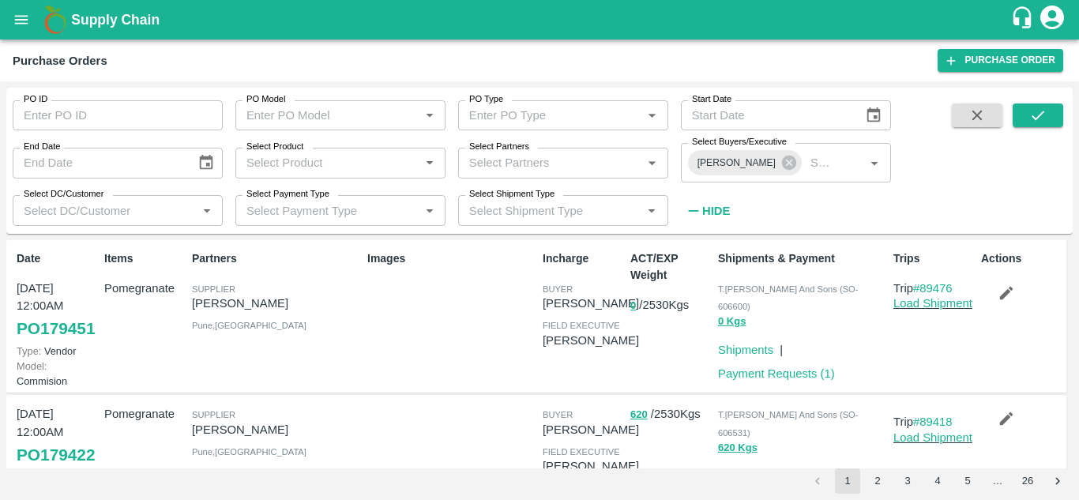
click at [516, 389] on div "Images" at bounding box center [448, 316] width 175 height 145
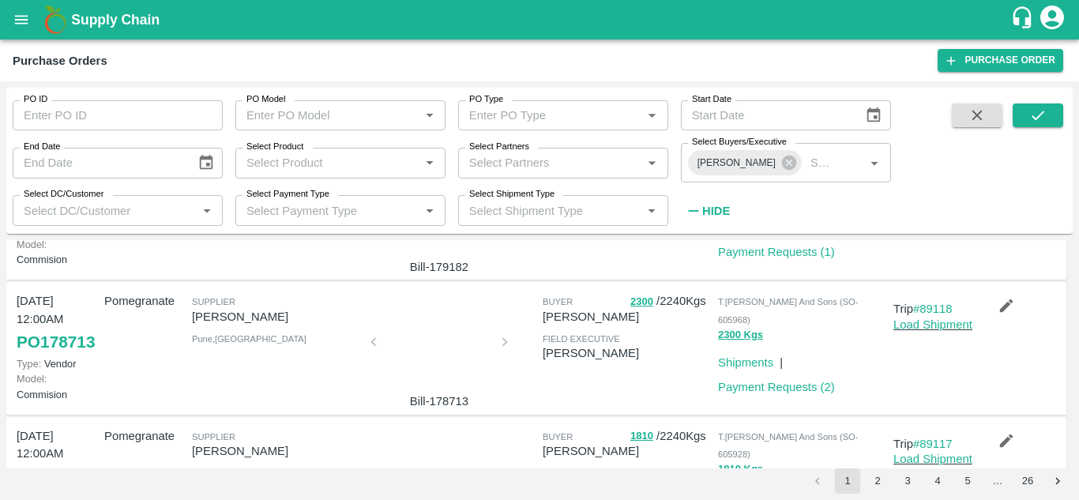
scroll to position [628, 0]
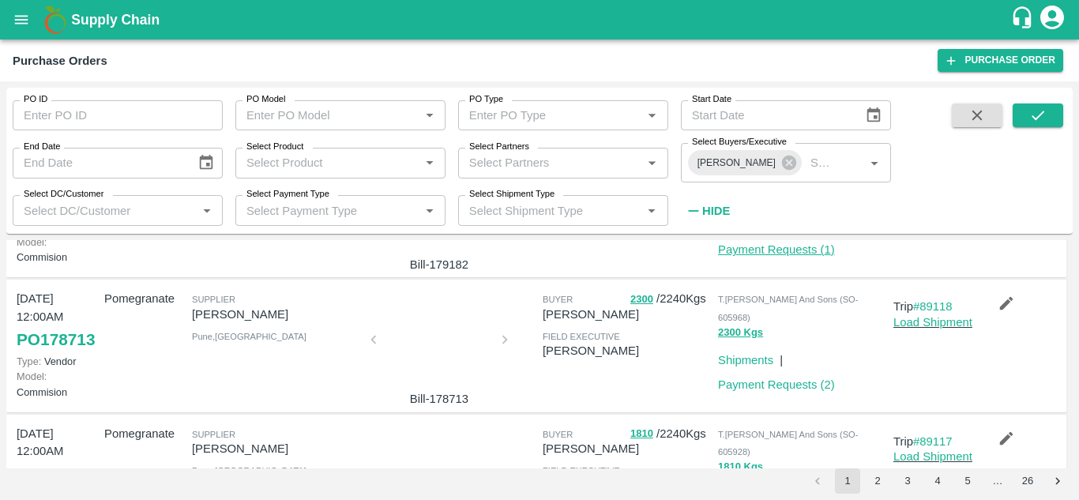
click at [750, 256] on link "Payment Requests ( 1 )" at bounding box center [776, 249] width 117 height 13
